Goal: Task Accomplishment & Management: Manage account settings

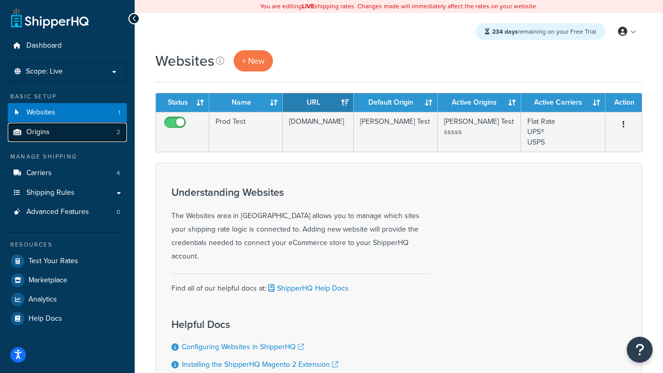
click at [90, 135] on link "Origins 2" at bounding box center [67, 132] width 119 height 19
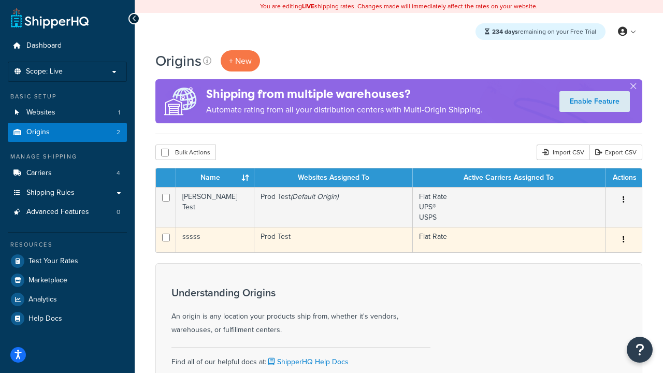
click at [282, 245] on td "Prod Test" at bounding box center [333, 239] width 158 height 25
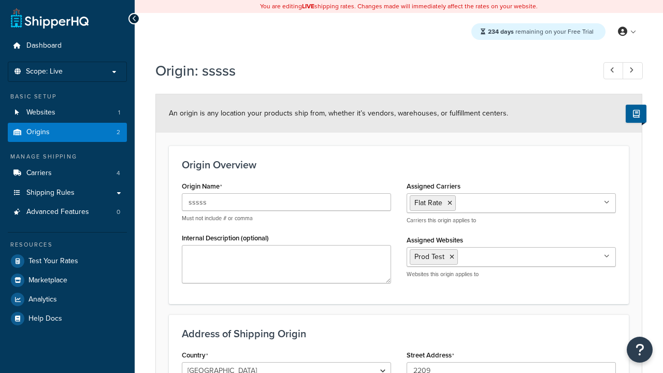
select select "5"
click at [449, 258] on icon at bounding box center [451, 257] width 5 height 6
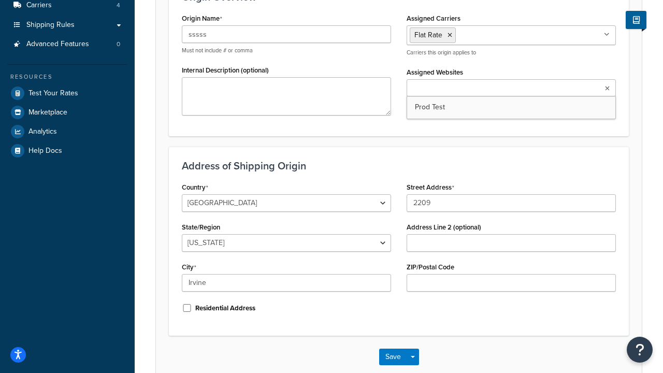
scroll to position [225, 0]
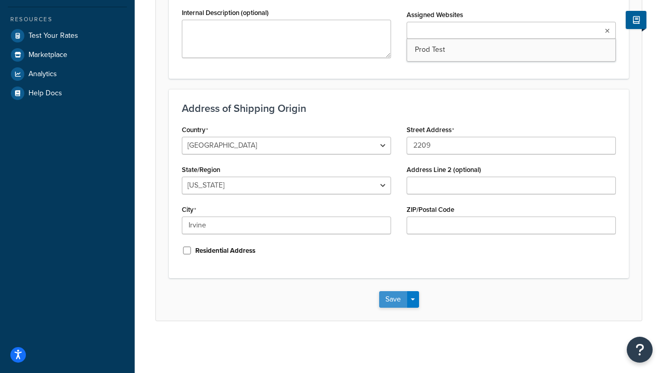
click at [390, 300] on button "Save" at bounding box center [393, 299] width 28 height 17
